Goal: Communication & Community: Answer question/provide support

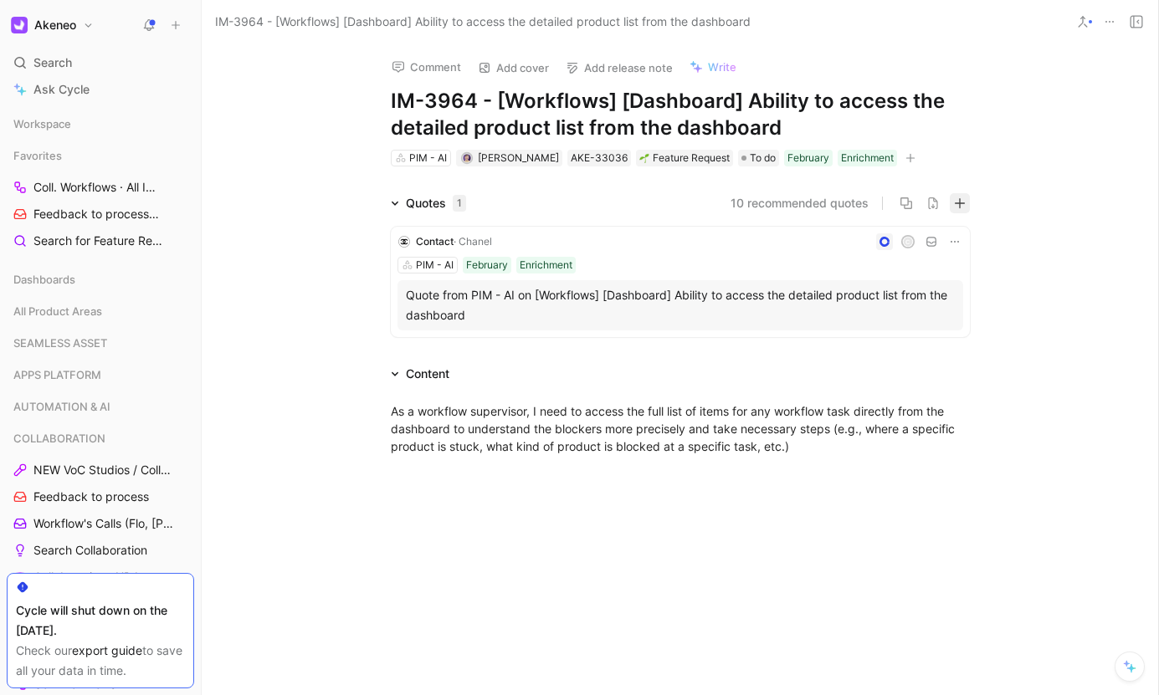
click at [952, 209] on button "button" at bounding box center [960, 203] width 20 height 20
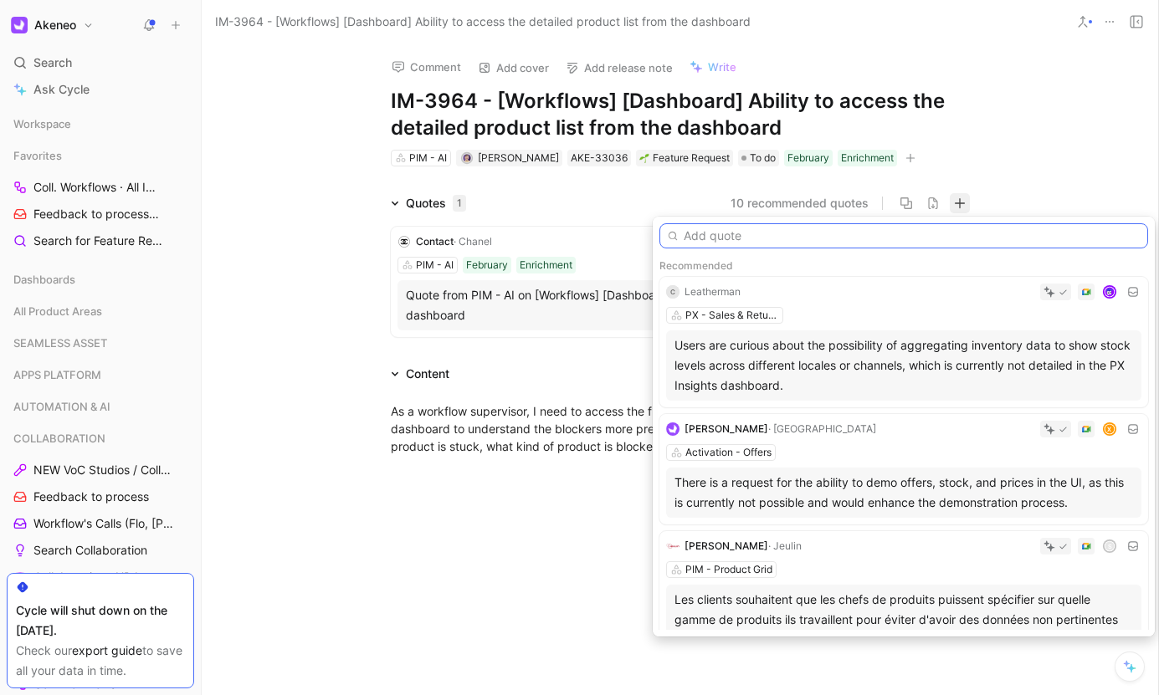
click at [856, 231] on input "text" at bounding box center [903, 235] width 489 height 25
paste input "Hey guys, to build a workaround for a functional gap in our Continuous workflow…"
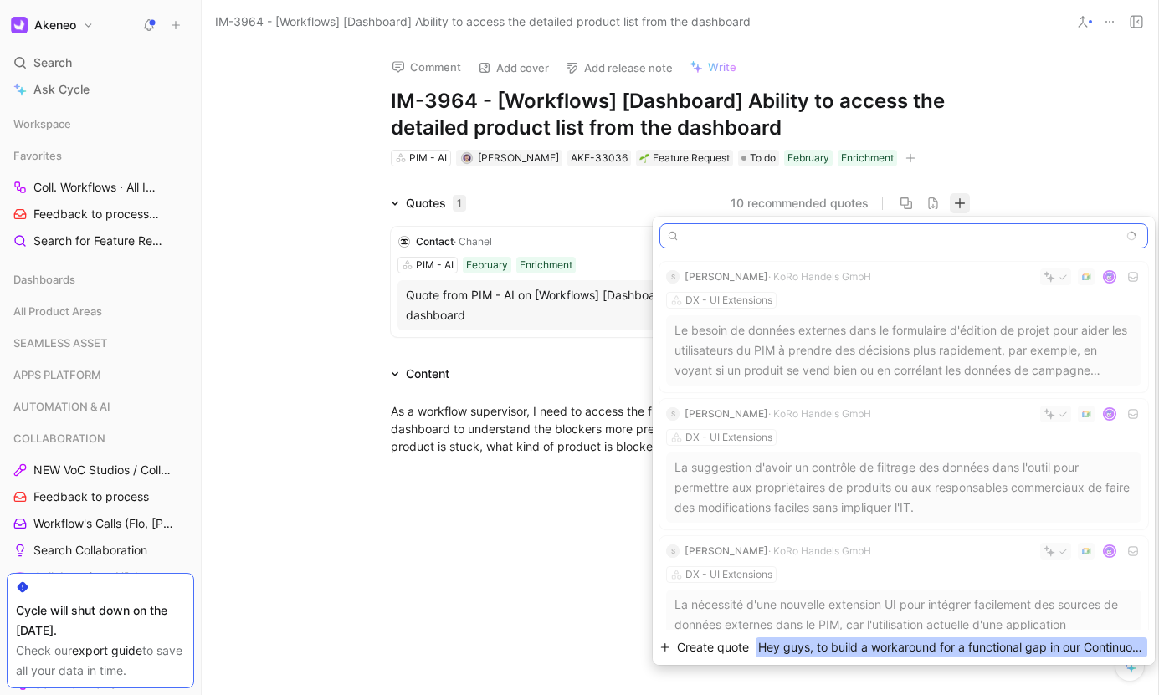
type input "Hey guys, to build a workaround for a functional gap in our Continuous workflow…"
click at [875, 651] on span "Hey guys, to build a workaround for a functional gap in our Continuous workflow…" at bounding box center [952, 648] width 392 height 20
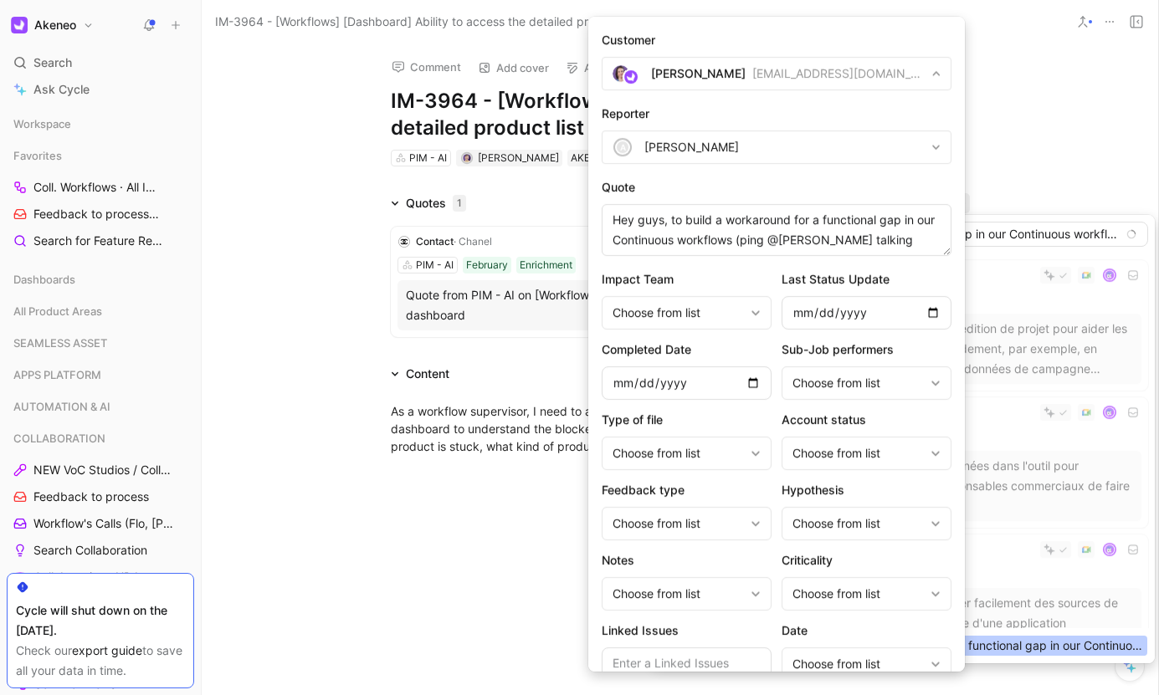
scroll to position [115, 0]
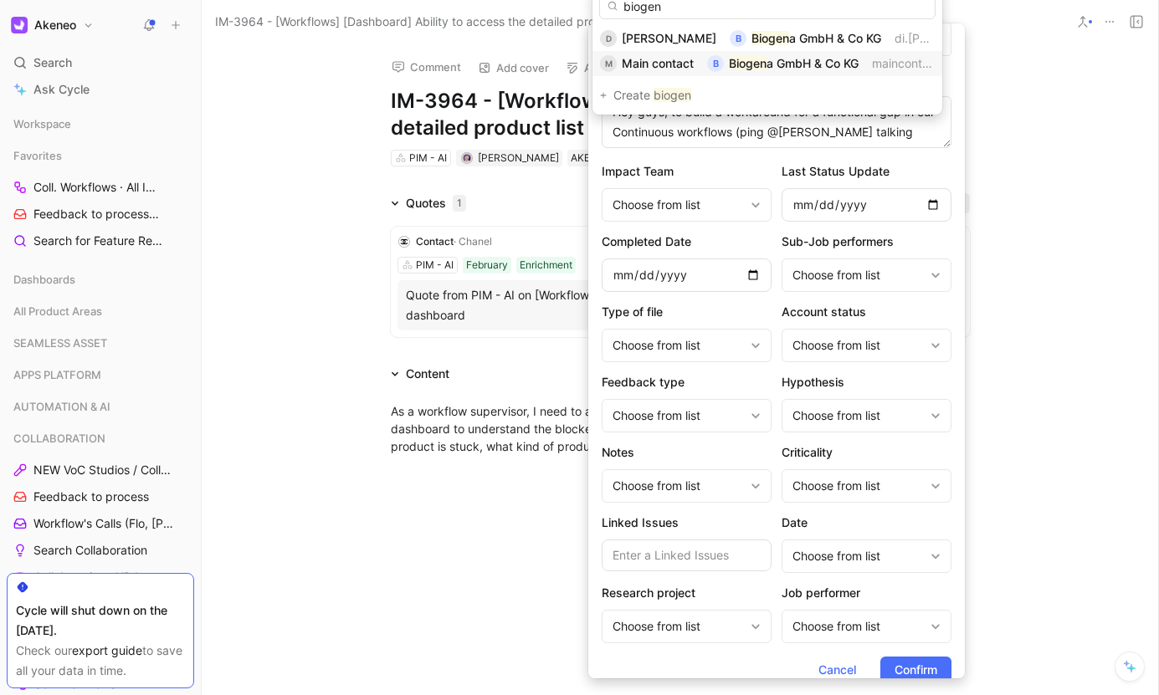
type input "biogen"
click at [764, 54] on div "Biogen a GmbH & Co KG" at bounding box center [794, 64] width 130 height 20
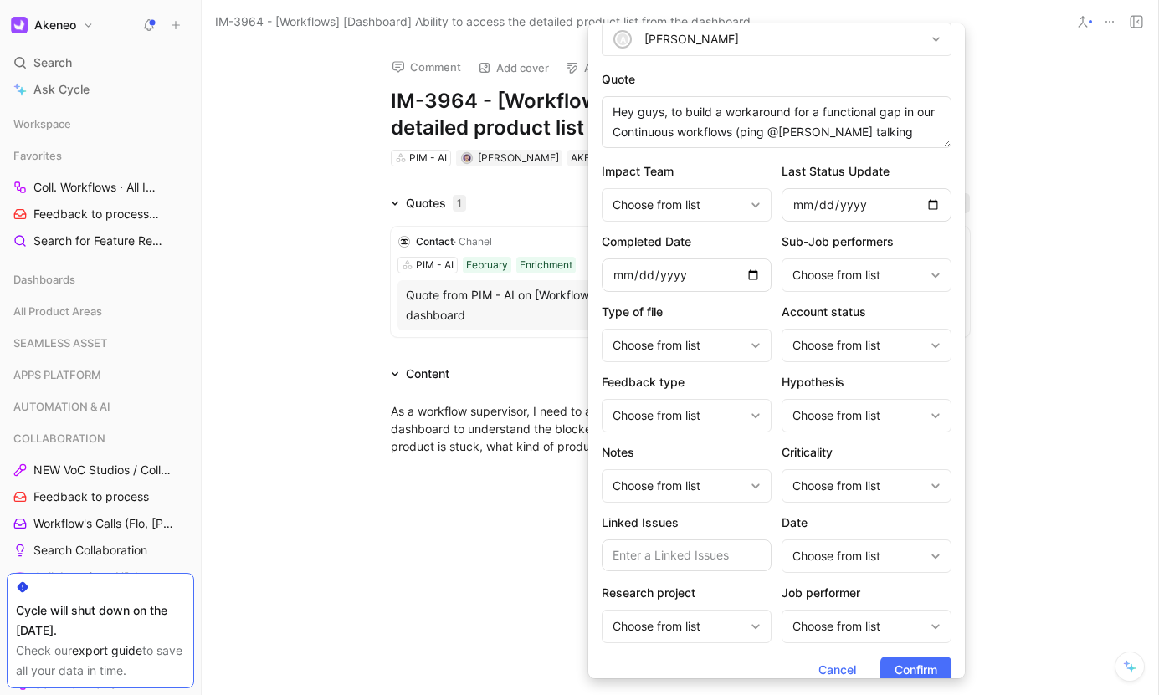
scroll to position [0, 0]
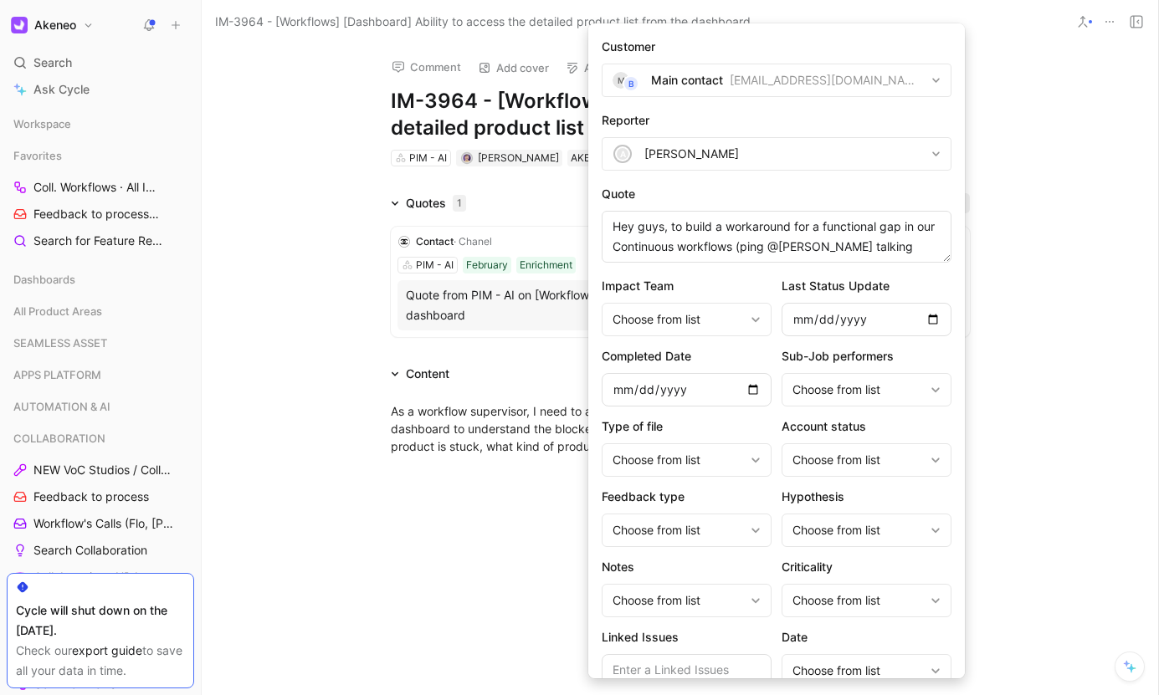
click at [725, 144] on div "[PERSON_NAME]" at bounding box center [691, 154] width 95 height 20
type input "olive"
click at [669, 187] on input "olive" at bounding box center [767, 194] width 336 height 27
click at [660, 192] on input "olive" at bounding box center [767, 194] width 336 height 27
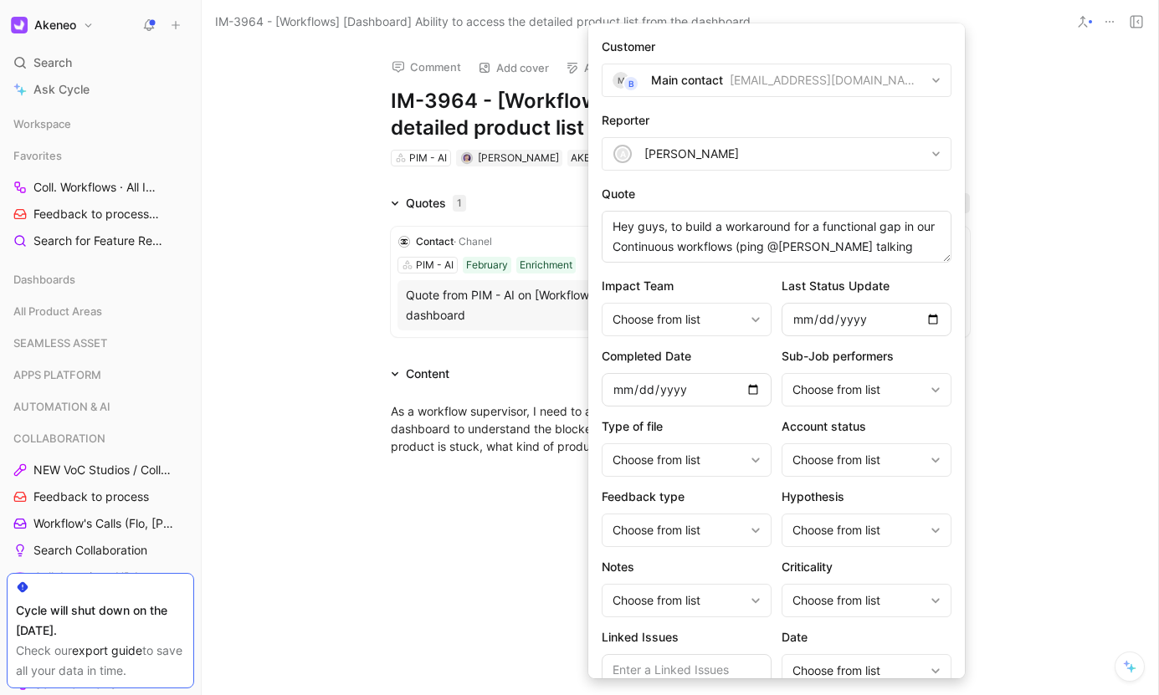
scroll to position [133, 0]
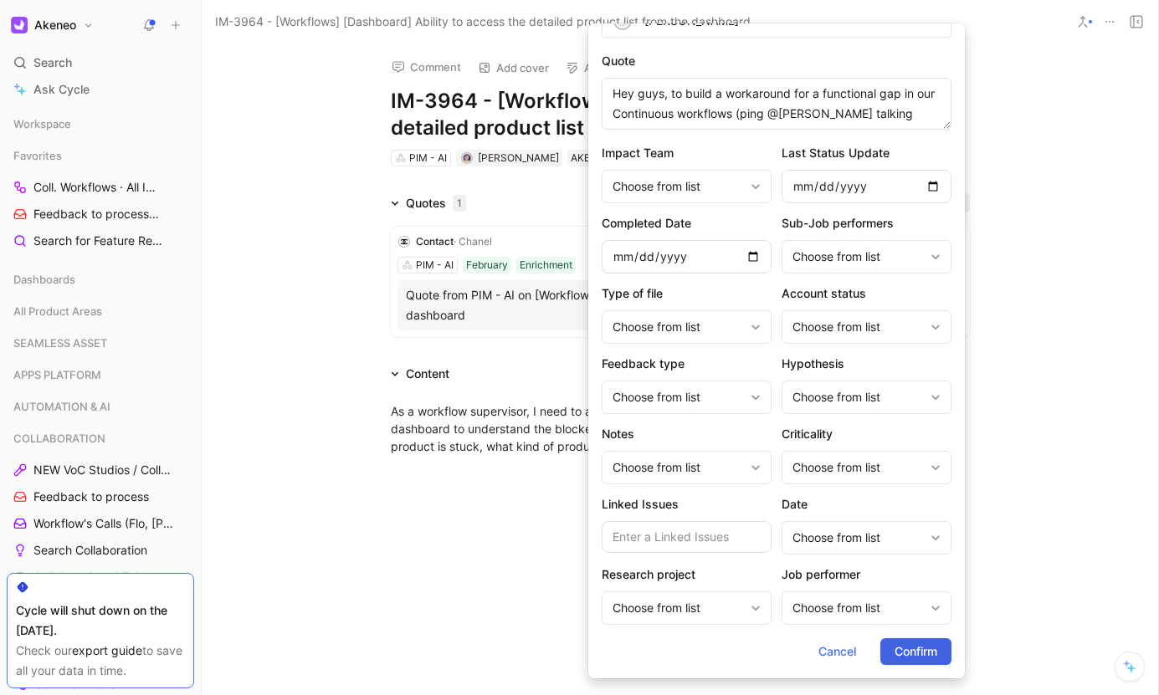
click at [920, 651] on span "Confirm" at bounding box center [915, 652] width 43 height 20
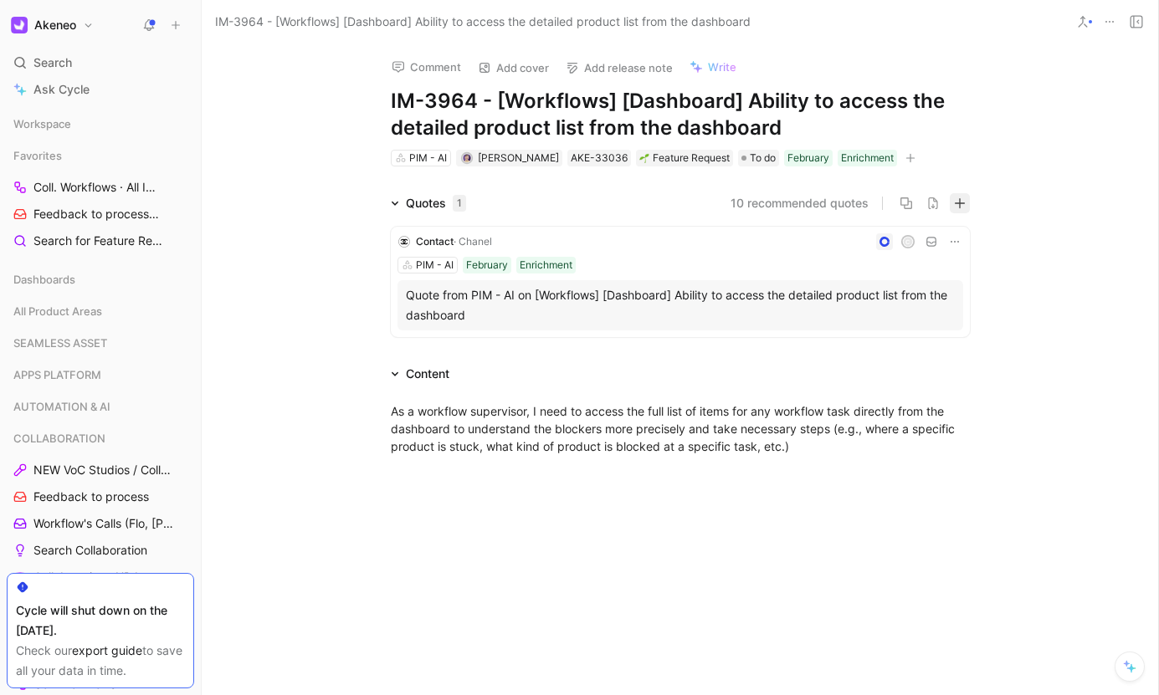
scroll to position [0, 0]
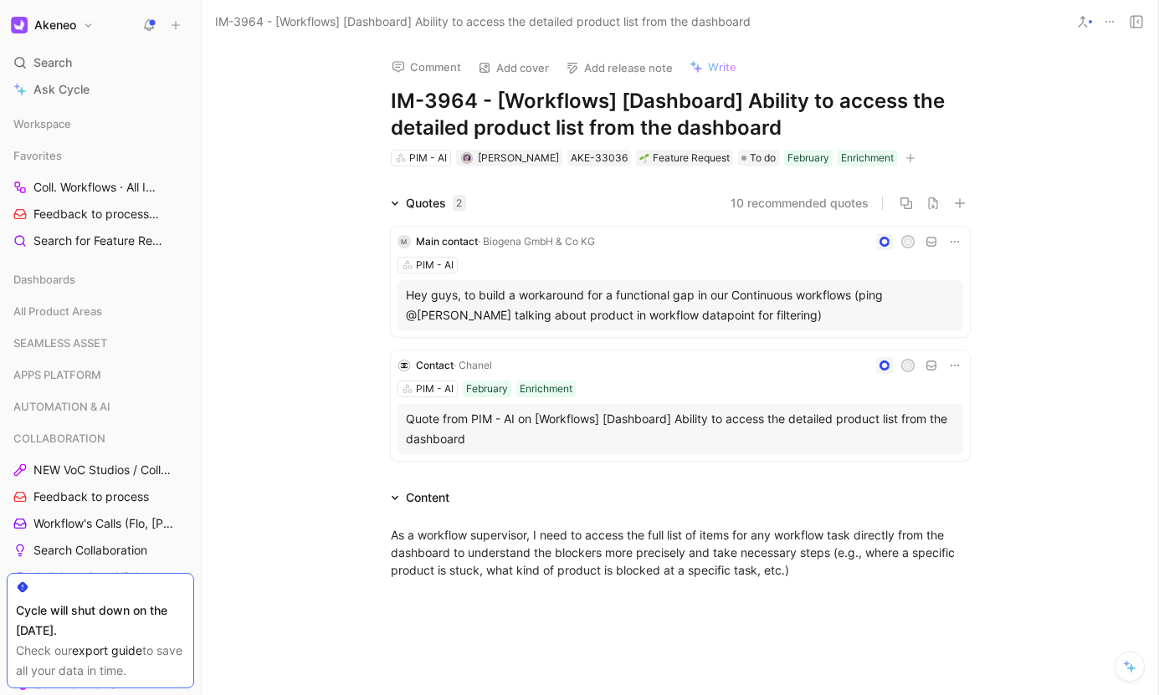
click at [533, 289] on div "Hey guys, to build a workaround for a functional gap in our Continuous workflow…" at bounding box center [680, 305] width 549 height 40
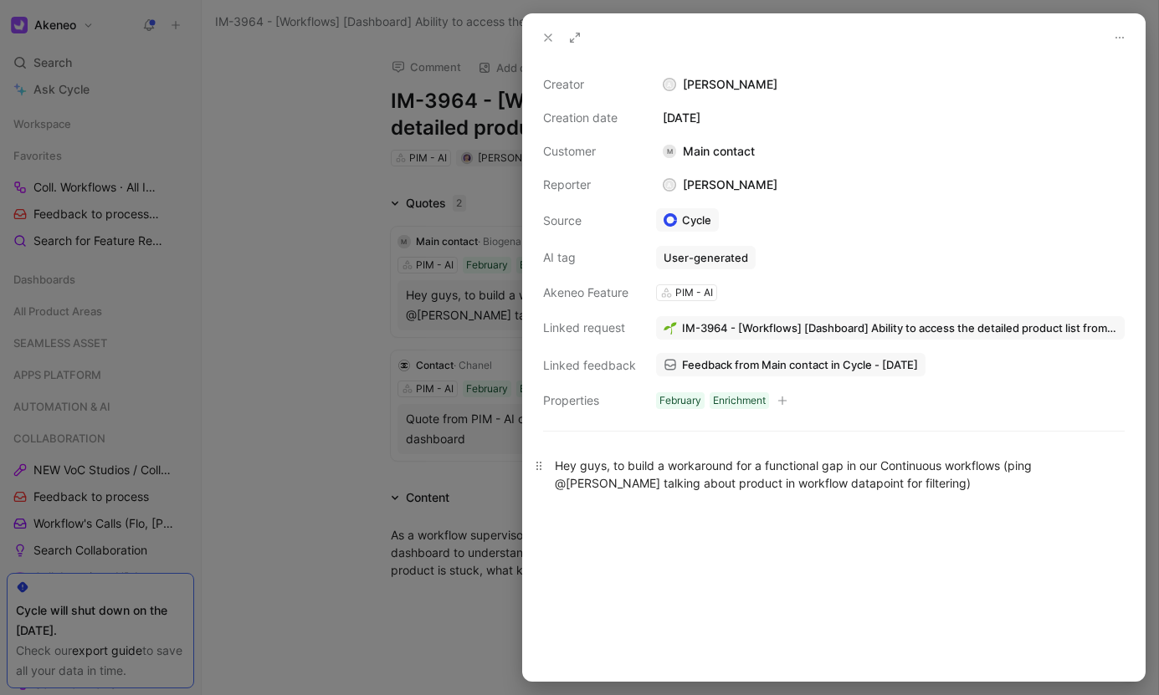
click at [561, 468] on div "Hey guys, to build a workaround for a functional gap in our Continuous workflow…" at bounding box center [834, 474] width 558 height 35
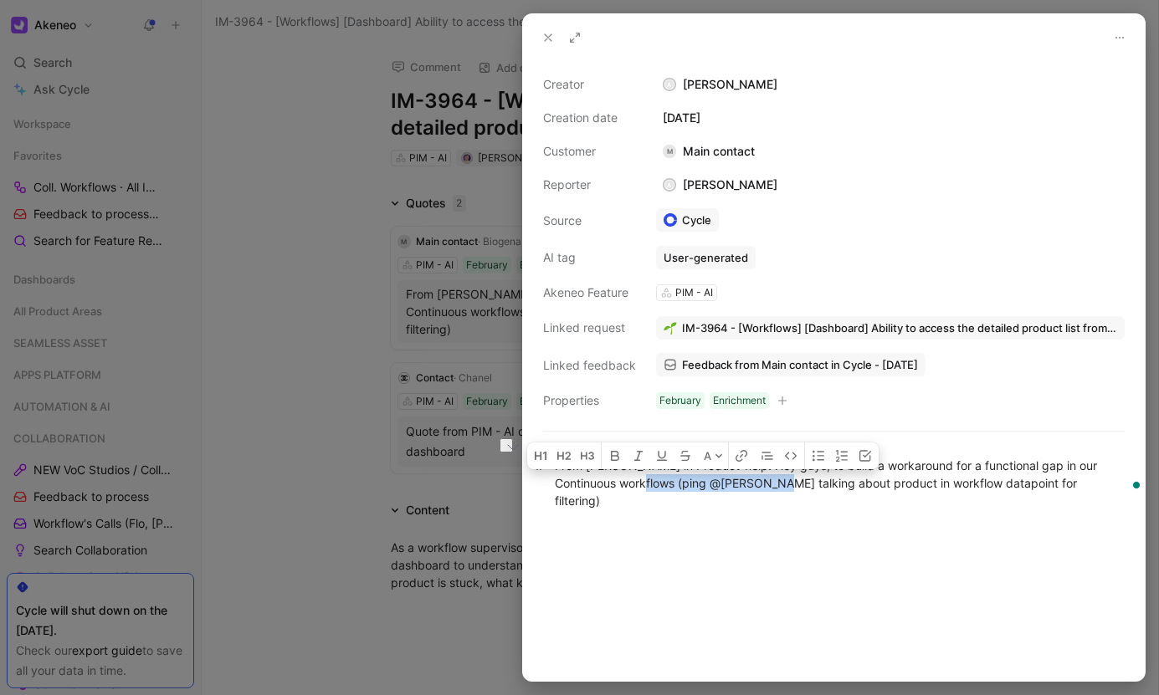
drag, startPoint x: 753, startPoint y: 482, endPoint x: 617, endPoint y: 476, distance: 136.5
click at [617, 476] on div "From [PERSON_NAME] in Product-help: Hey guys, to build a workaround for a funct…" at bounding box center [834, 483] width 558 height 53
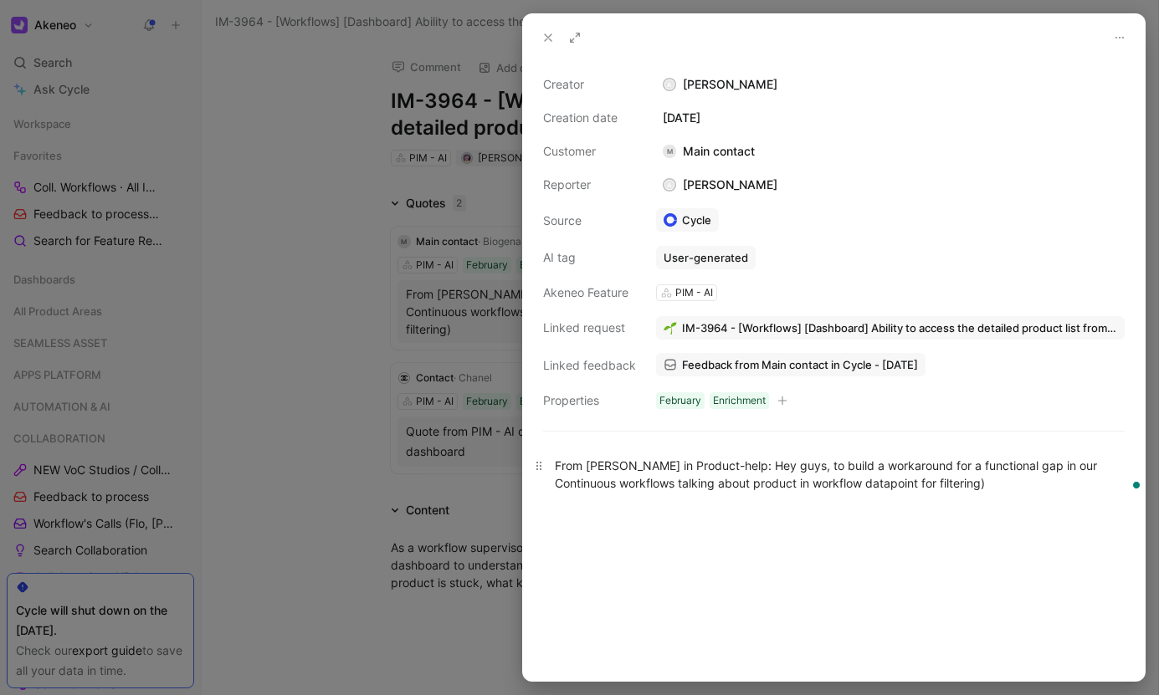
click at [1001, 481] on div "From [PERSON_NAME] in Product-help: Hey guys, to build a workaround for a funct…" at bounding box center [834, 474] width 558 height 35
click at [550, 39] on use at bounding box center [548, 37] width 7 height 7
